Goal: Check status: Check status

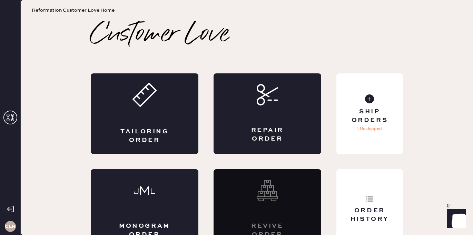
scroll to position [15, 0]
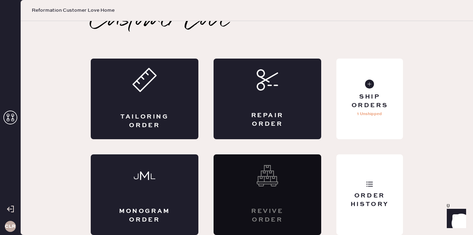
click at [12, 118] on use at bounding box center [10, 118] width 14 height 14
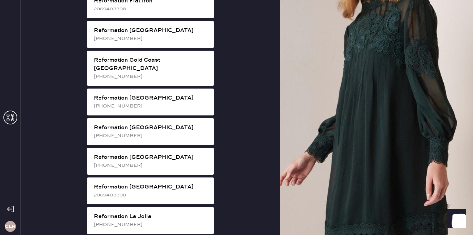
scroll to position [584, 0]
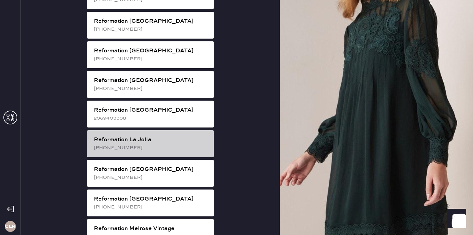
click at [137, 144] on div "[PHONE_NUMBER]" at bounding box center [151, 148] width 115 height 8
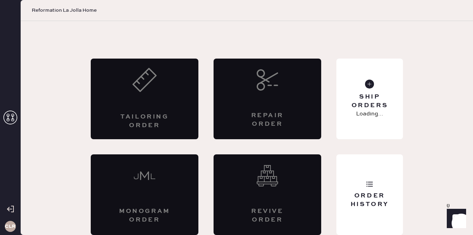
scroll to position [15, 0]
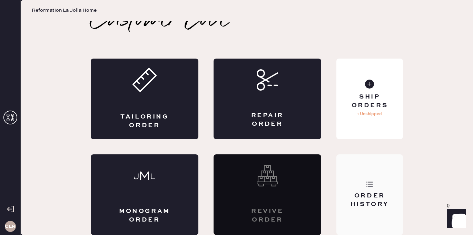
click at [353, 176] on div "Order History" at bounding box center [369, 195] width 67 height 81
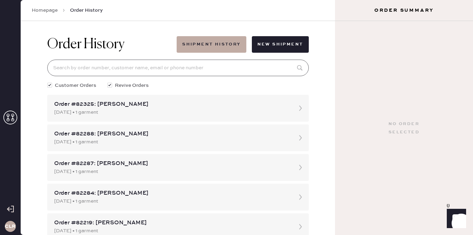
click at [223, 65] on input at bounding box center [177, 68] width 261 height 17
paste input "#81526"
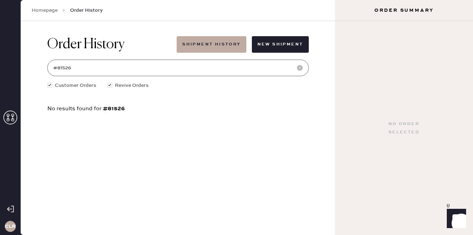
click at [59, 69] on input "#81526" at bounding box center [177, 68] width 261 height 17
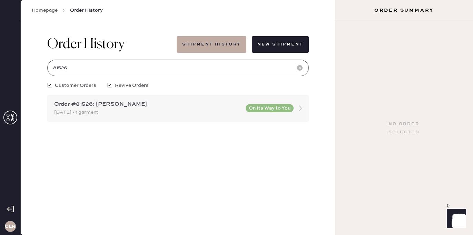
type input "81526"
click at [193, 110] on div "[DATE] • 1 garment" at bounding box center [147, 113] width 187 height 8
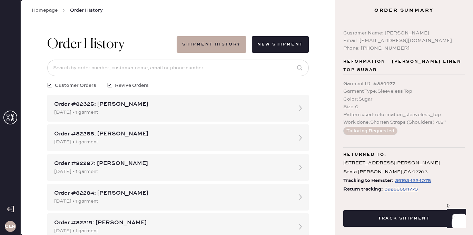
click at [403, 185] on div "392656811773" at bounding box center [400, 189] width 33 height 8
